Goal: Task Accomplishment & Management: Use online tool/utility

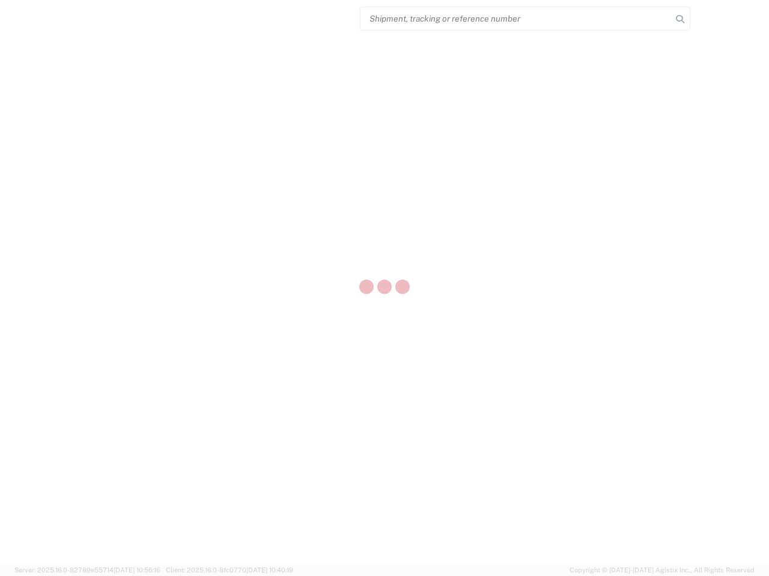
select select "US"
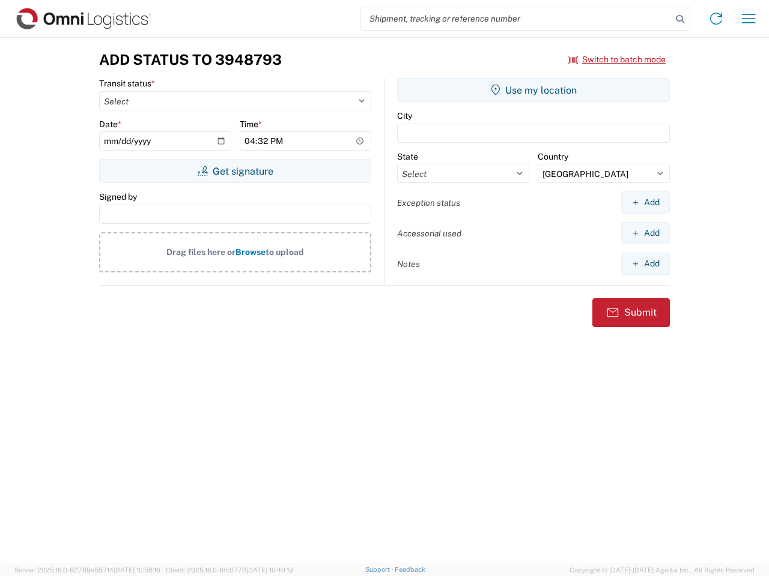
click at [516, 19] on input "search" at bounding box center [515, 18] width 311 height 23
click at [680, 19] on icon at bounding box center [679, 19] width 17 height 17
click at [716, 19] on icon at bounding box center [715, 18] width 19 height 19
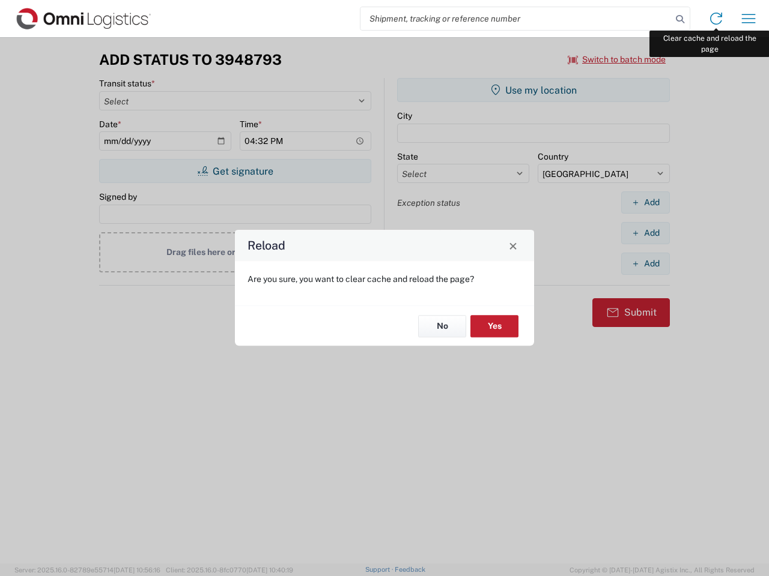
click at [748, 19] on div "Reload Are you sure, you want to clear cache and reload the page? No Yes" at bounding box center [384, 288] width 769 height 576
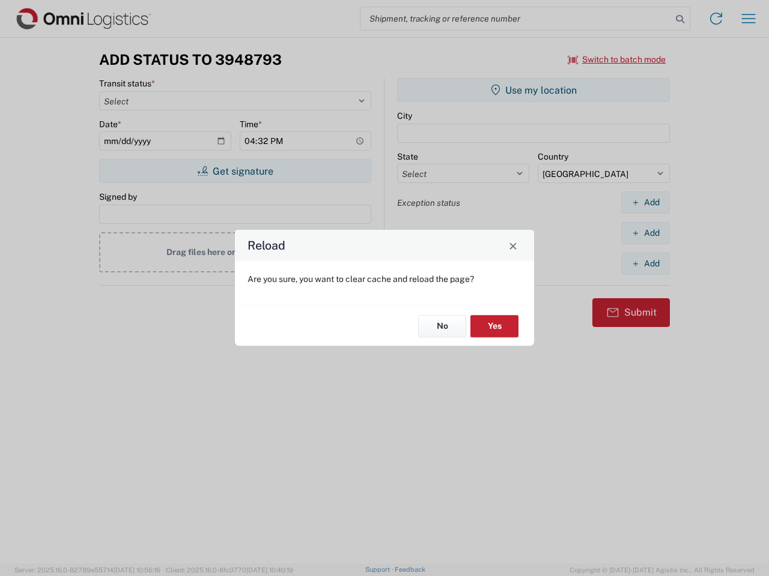
click at [617, 59] on div "Reload Are you sure, you want to clear cache and reload the page? No Yes" at bounding box center [384, 288] width 769 height 576
click at [235, 171] on div "Reload Are you sure, you want to clear cache and reload the page? No Yes" at bounding box center [384, 288] width 769 height 576
click at [533, 90] on div "Reload Are you sure, you want to clear cache and reload the page? No Yes" at bounding box center [384, 288] width 769 height 576
click at [645, 202] on div "Reload Are you sure, you want to clear cache and reload the page? No Yes" at bounding box center [384, 288] width 769 height 576
click at [645, 233] on div "Reload Are you sure, you want to clear cache and reload the page? No Yes" at bounding box center [384, 288] width 769 height 576
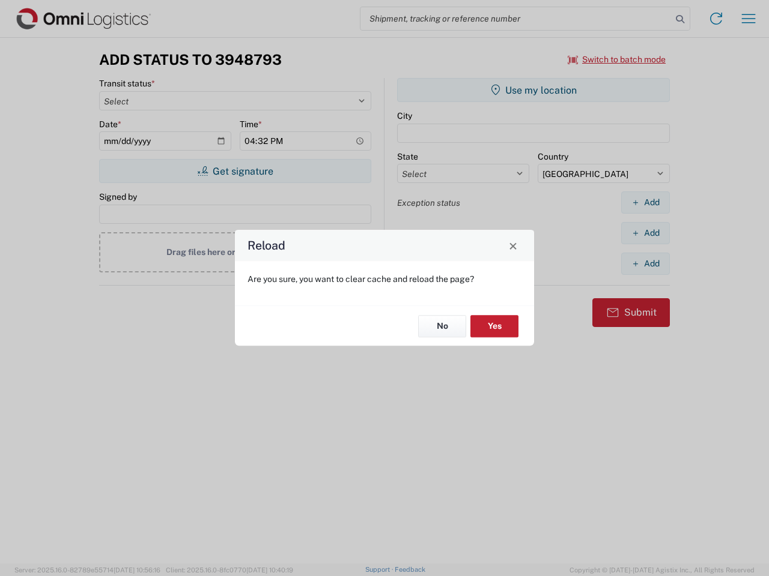
click at [645, 264] on div "Reload Are you sure, you want to clear cache and reload the page? No Yes" at bounding box center [384, 288] width 769 height 576
